Goal: Task Accomplishment & Management: Manage account settings

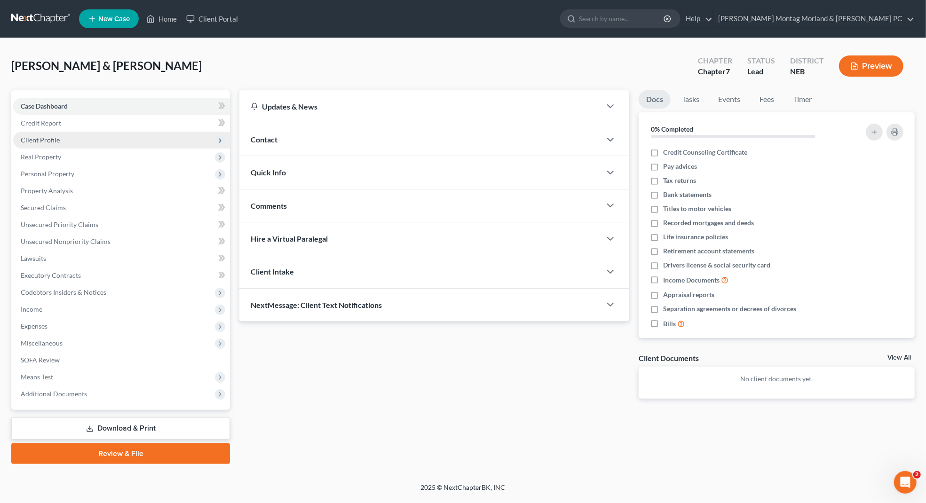
click at [47, 140] on span "Client Profile" at bounding box center [40, 140] width 39 height 8
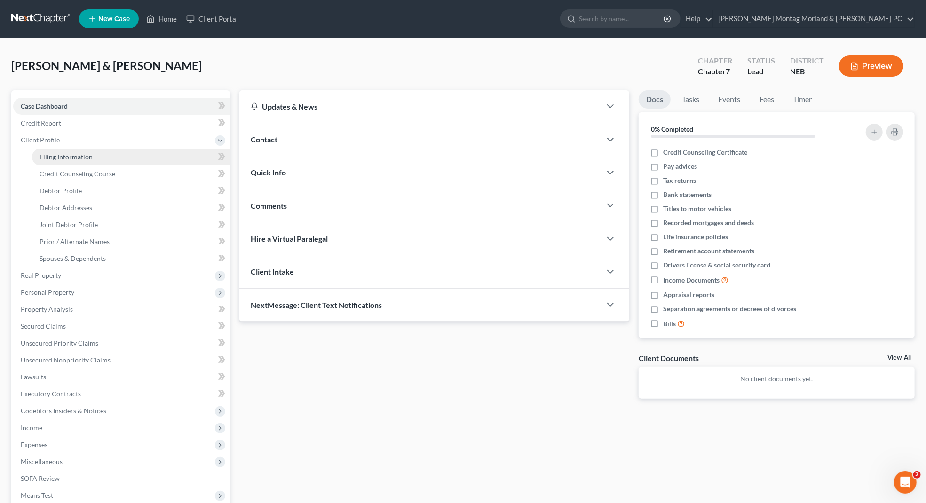
click at [80, 157] on span "Filing Information" at bounding box center [65, 157] width 53 height 8
select select "1"
select select "0"
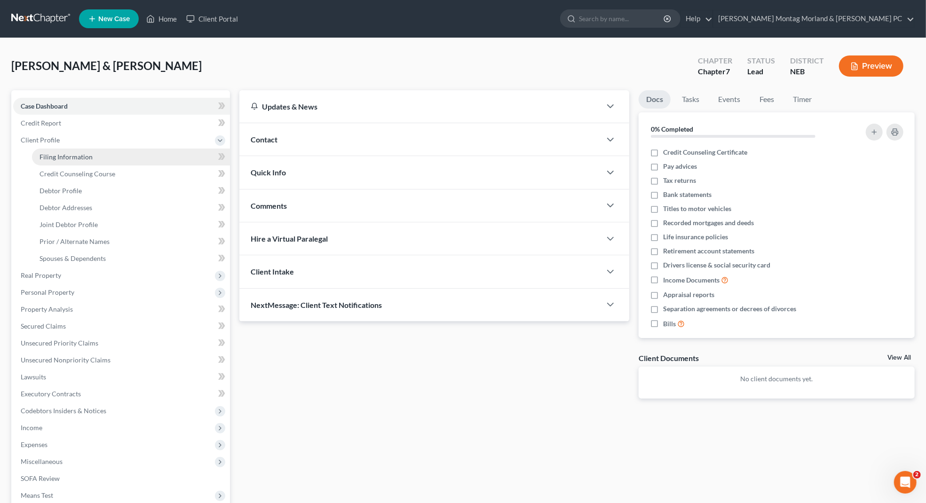
select select "30"
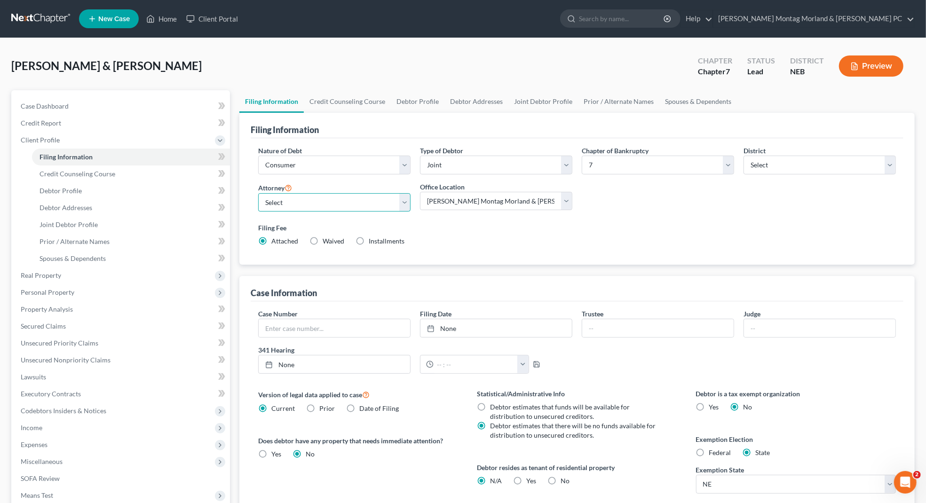
click at [404, 204] on select "Select [PERSON_NAME] - NEB [PERSON_NAME] - NEB" at bounding box center [334, 202] width 152 height 19
click at [811, 19] on link "[PERSON_NAME] Montag Morland & [PERSON_NAME] PC" at bounding box center [813, 18] width 201 height 17
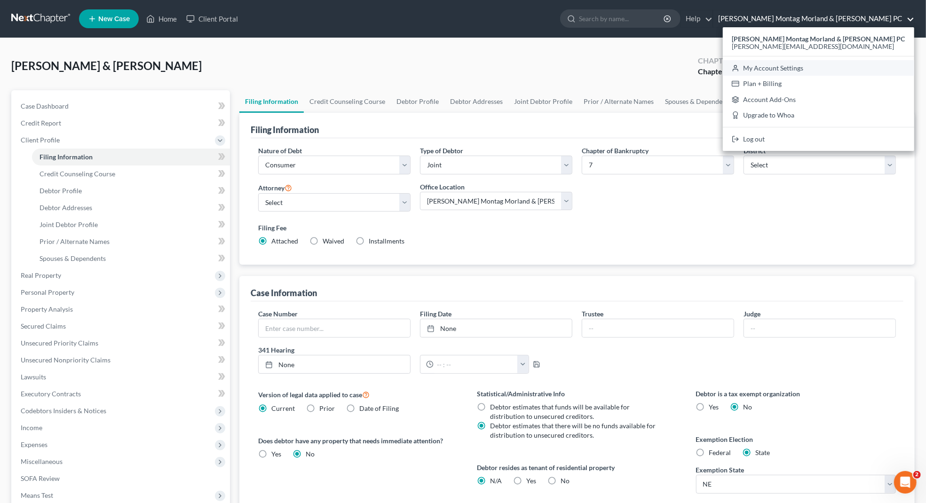
click at [791, 65] on link "My Account Settings" at bounding box center [818, 68] width 191 height 16
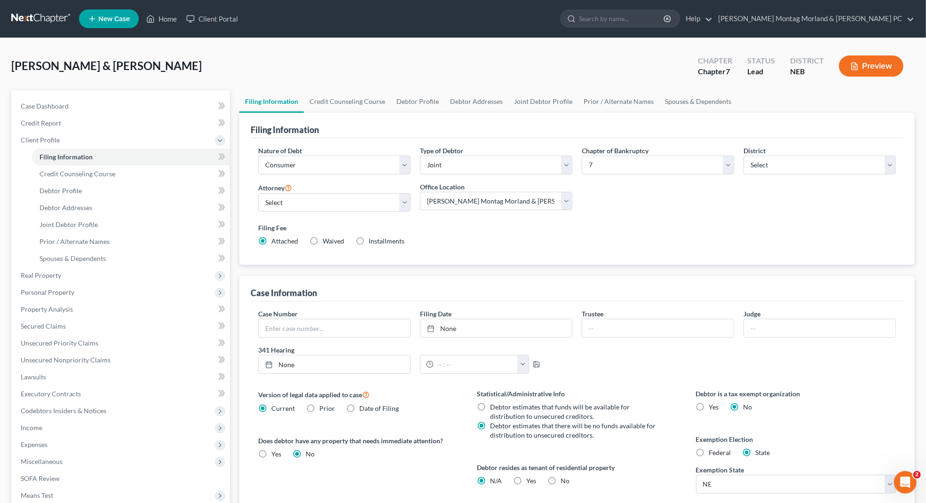
select select "48"
select select "24"
select select "30"
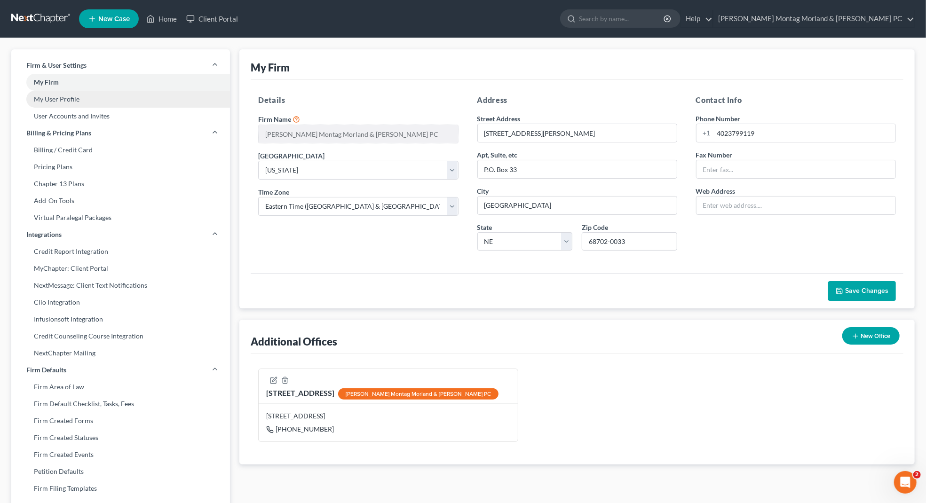
click at [68, 97] on link "My User Profile" at bounding box center [120, 99] width 219 height 17
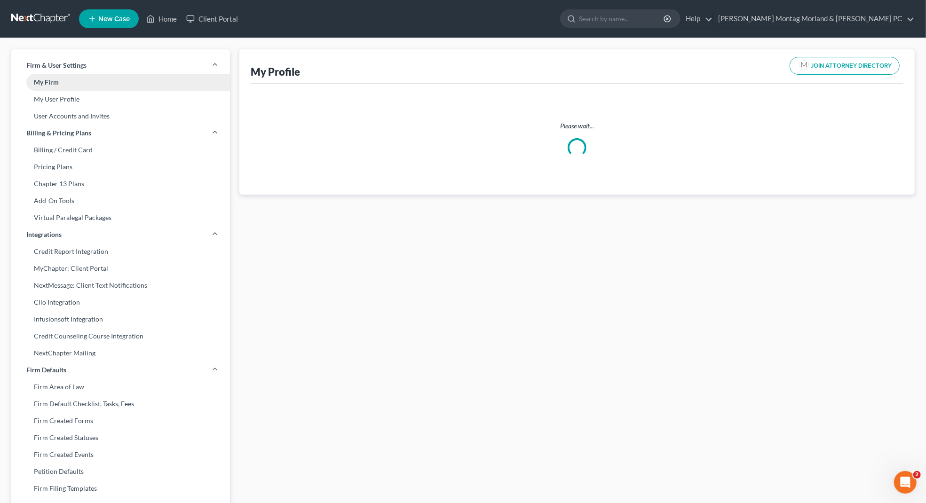
select select "30"
select select "48"
select select "attorney"
select select "0"
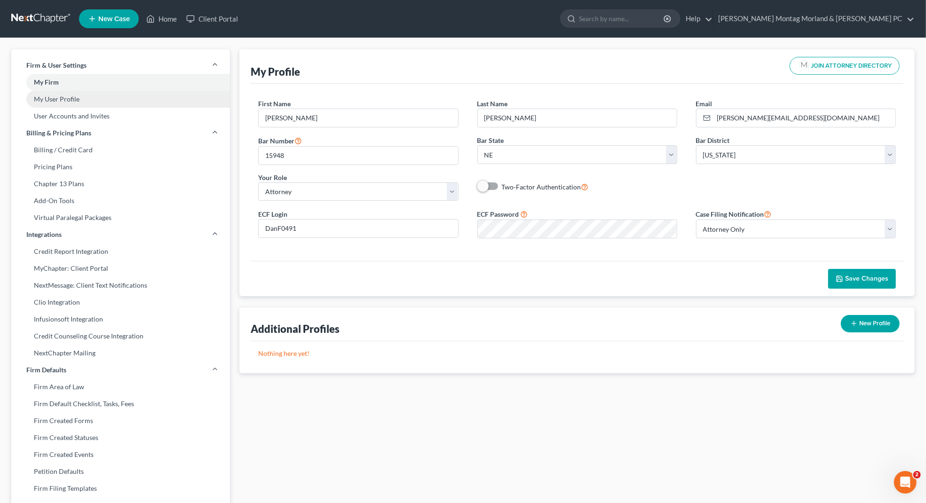
click at [53, 102] on link "My User Profile" at bounding box center [120, 99] width 219 height 17
click at [87, 98] on link "My User Profile" at bounding box center [120, 99] width 219 height 17
click at [105, 17] on span "New Case" at bounding box center [113, 19] width 31 height 7
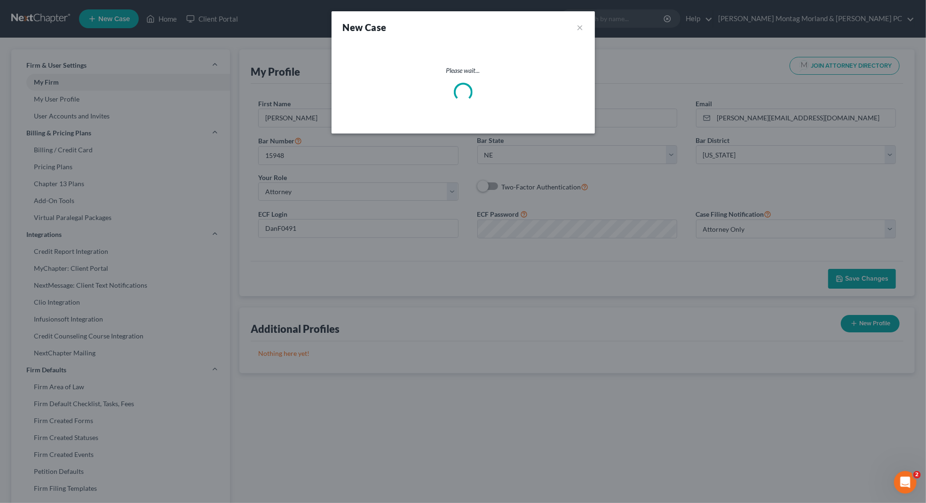
select select "48"
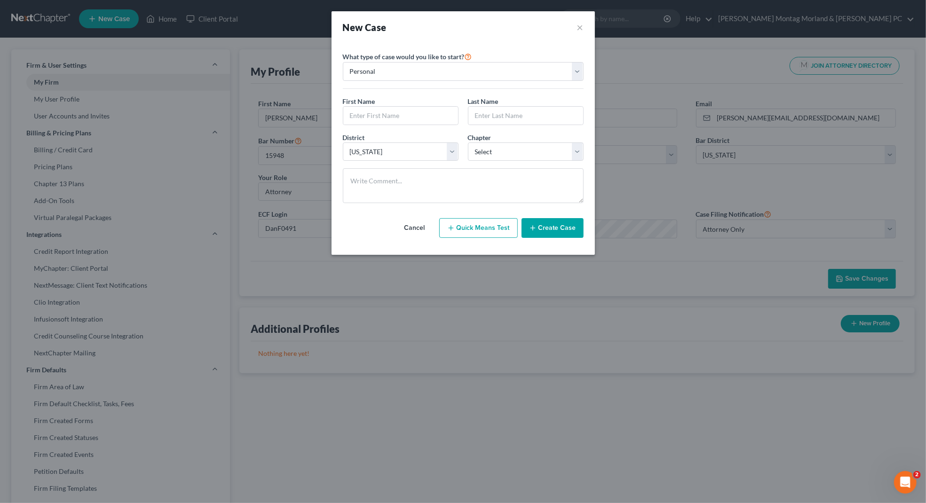
click at [417, 230] on button "Cancel" at bounding box center [414, 228] width 41 height 19
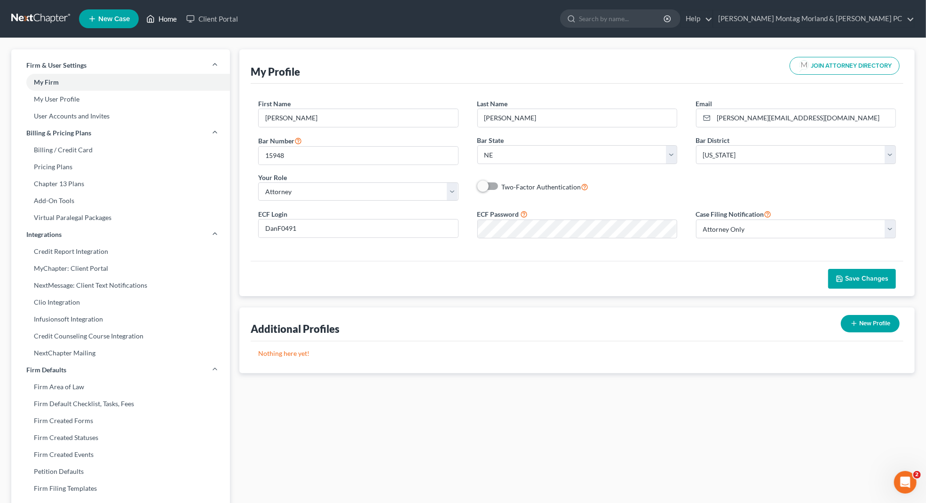
click at [165, 14] on link "Home" at bounding box center [162, 18] width 40 height 17
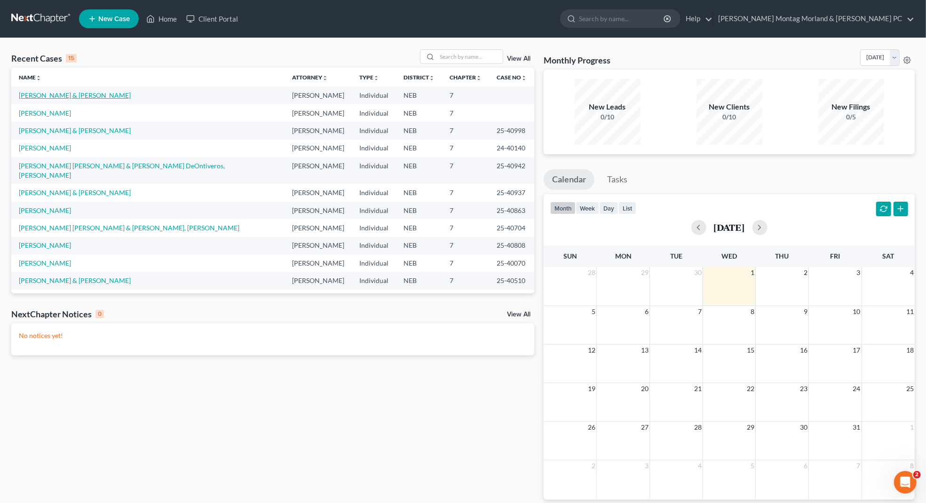
click at [80, 97] on link "[PERSON_NAME] & [PERSON_NAME]" at bounding box center [75, 95] width 112 height 8
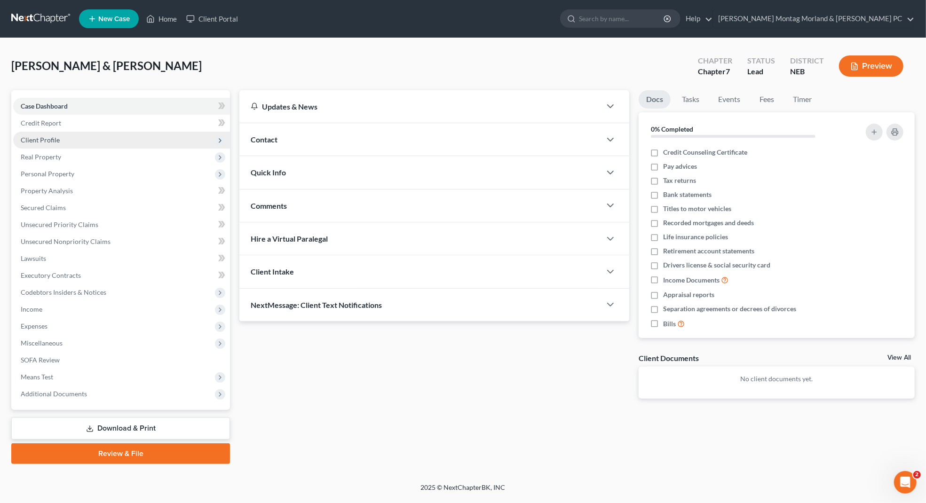
click at [102, 142] on span "Client Profile" at bounding box center [121, 140] width 217 height 17
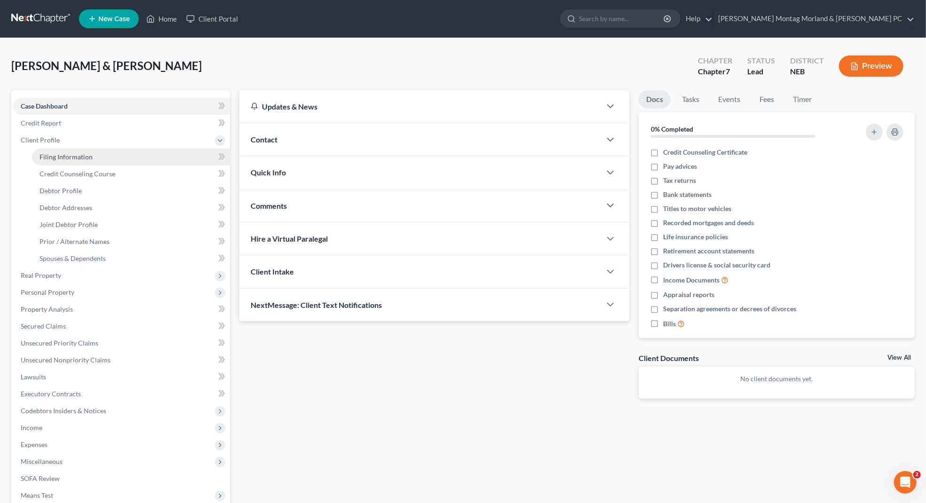
click at [134, 152] on link "Filing Information" at bounding box center [131, 157] width 198 height 17
select select "1"
select select "0"
select select "48"
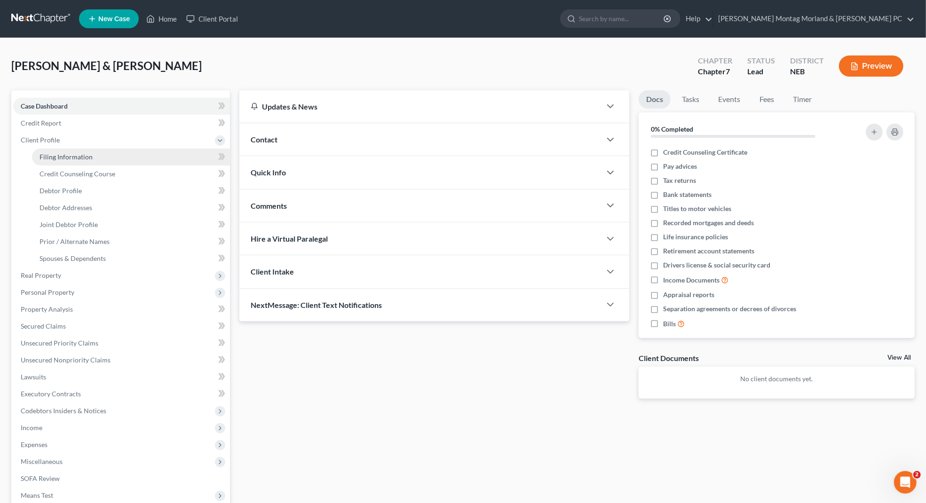
select select "1"
select select "0"
select select "30"
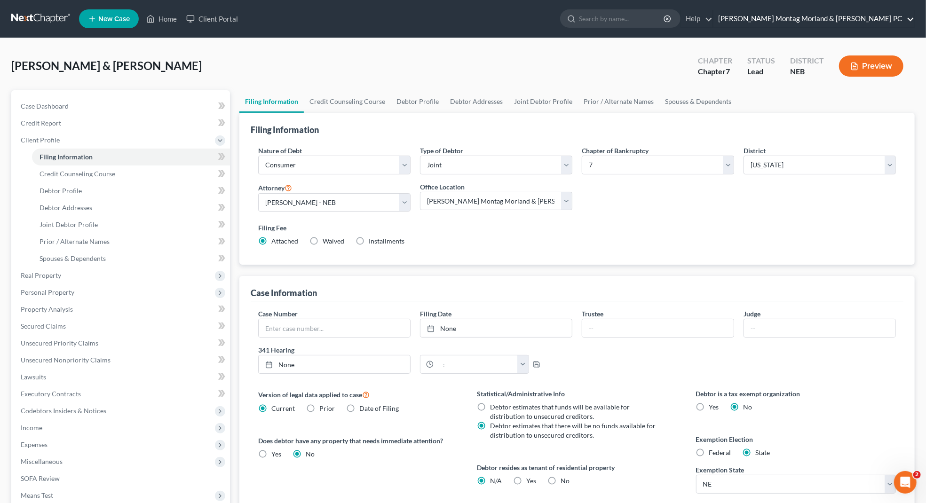
click at [858, 23] on link "[PERSON_NAME] Montag Morland & [PERSON_NAME] PC" at bounding box center [813, 18] width 201 height 17
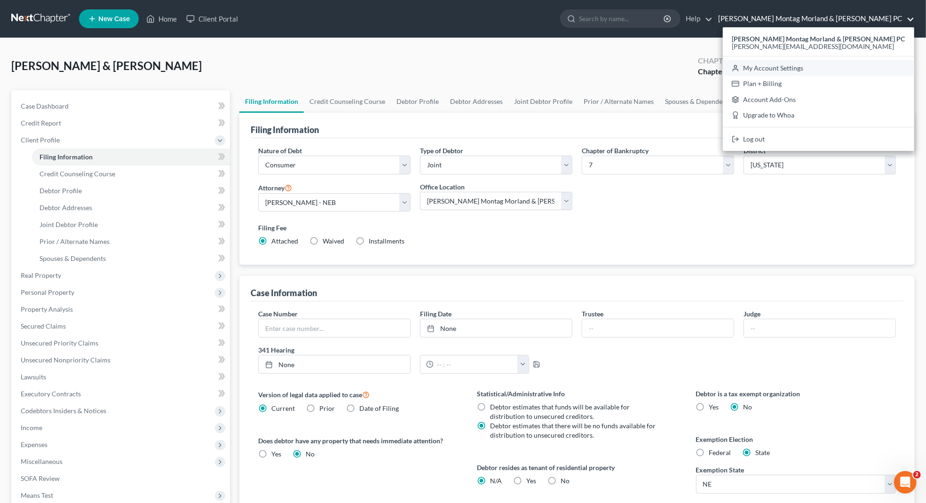
click at [797, 70] on link "My Account Settings" at bounding box center [818, 68] width 191 height 16
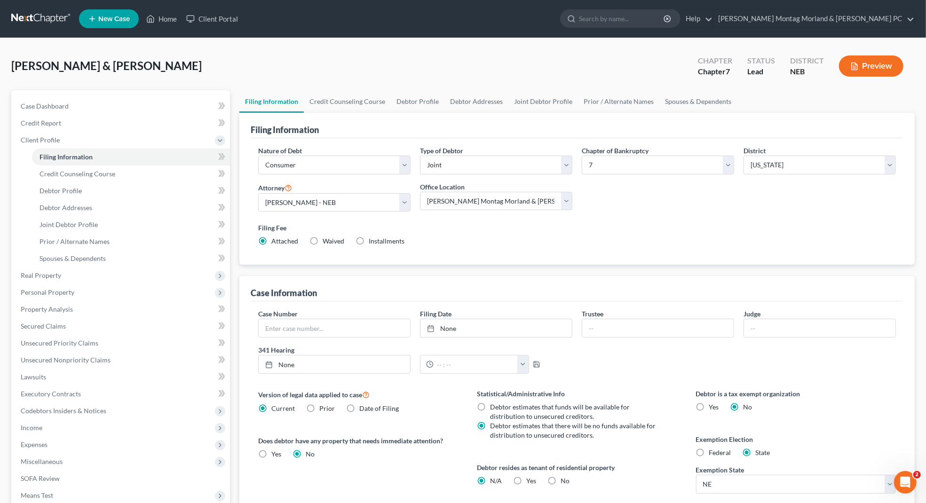
select select "48"
select select "24"
select select "30"
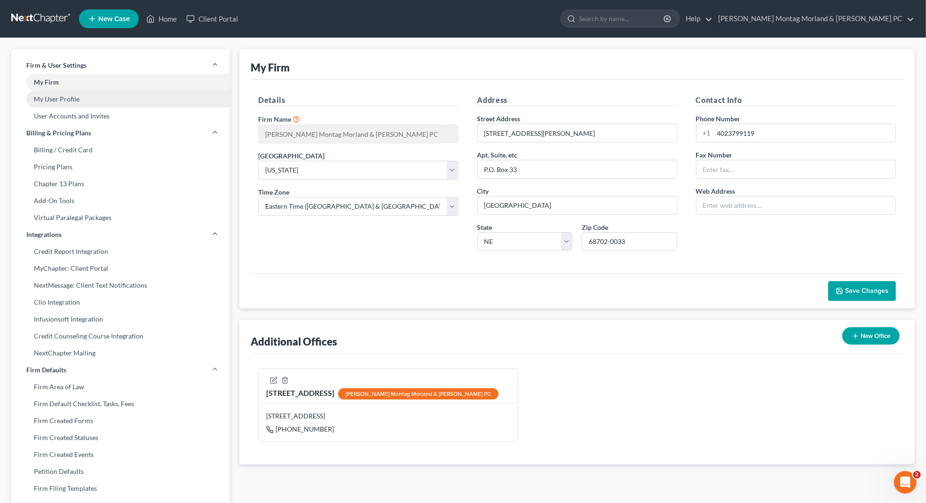
click at [123, 99] on link "My User Profile" at bounding box center [120, 99] width 219 height 17
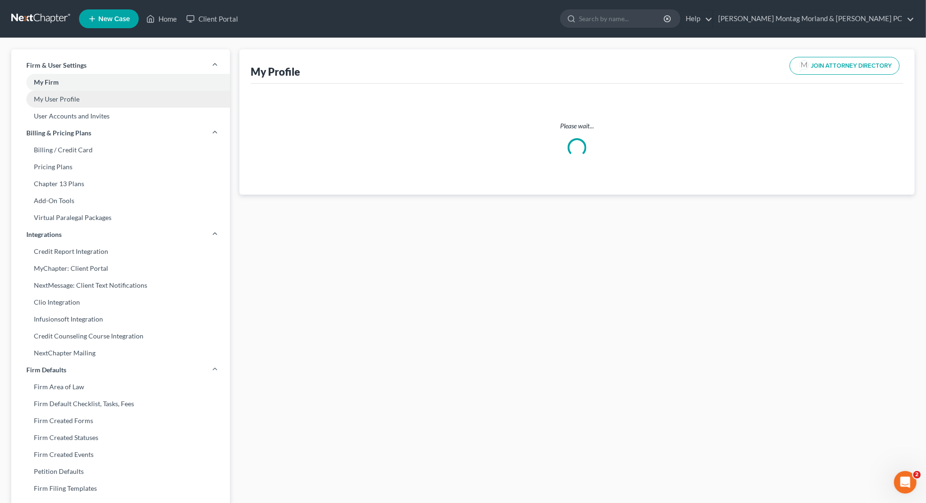
select select "30"
select select "48"
select select "attorney"
select select "0"
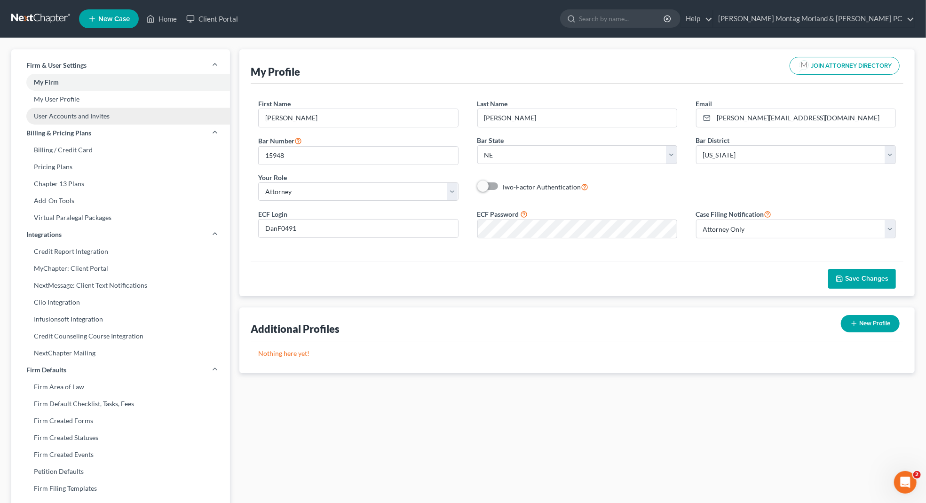
click at [108, 118] on link "User Accounts and Invites" at bounding box center [120, 116] width 219 height 17
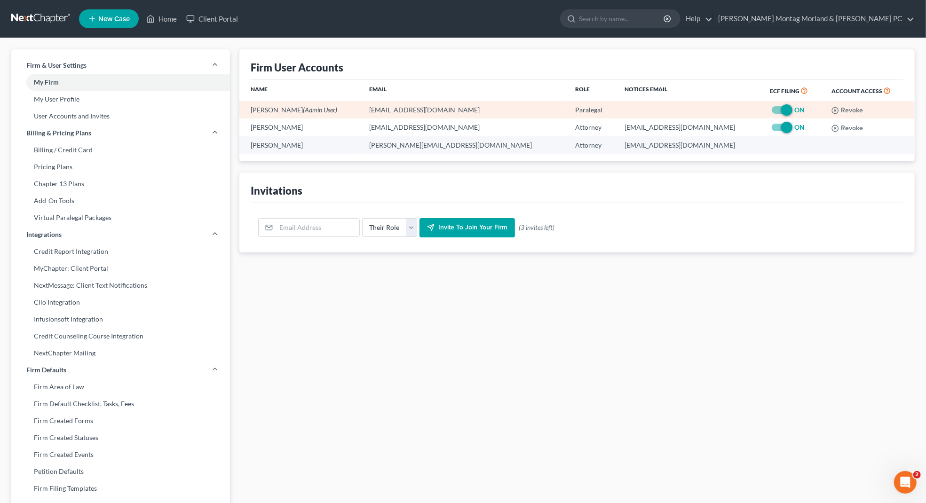
click at [311, 110] on span "(Admin User)" at bounding box center [320, 110] width 34 height 8
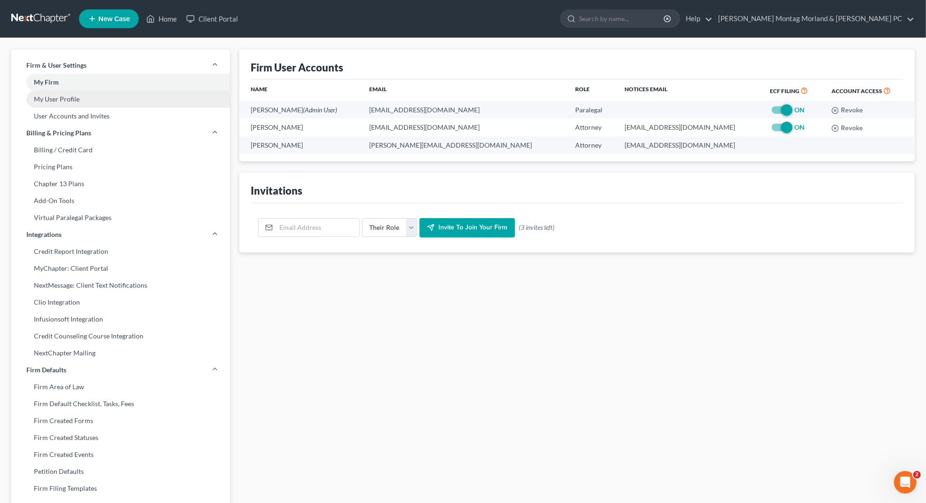
click at [139, 98] on link "My User Profile" at bounding box center [120, 99] width 219 height 17
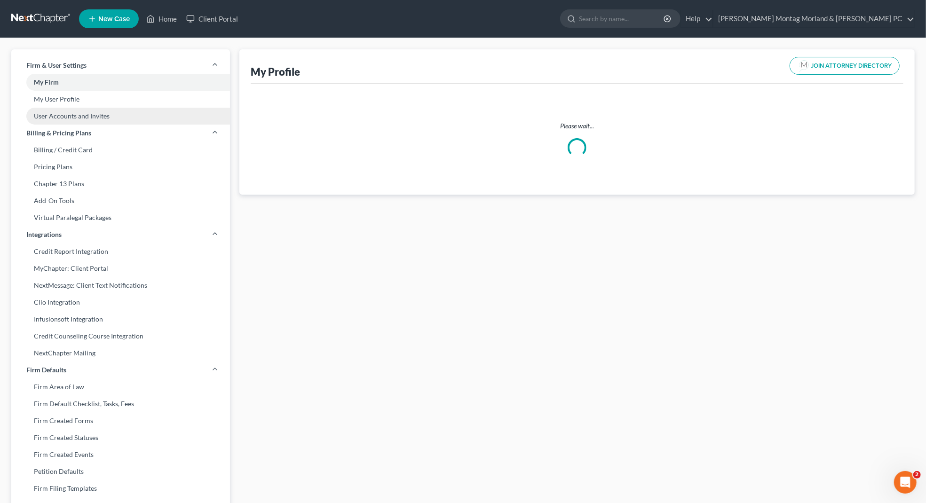
select select "30"
select select "48"
select select "attorney"
select select "0"
